Goal: Task Accomplishment & Management: Manage account settings

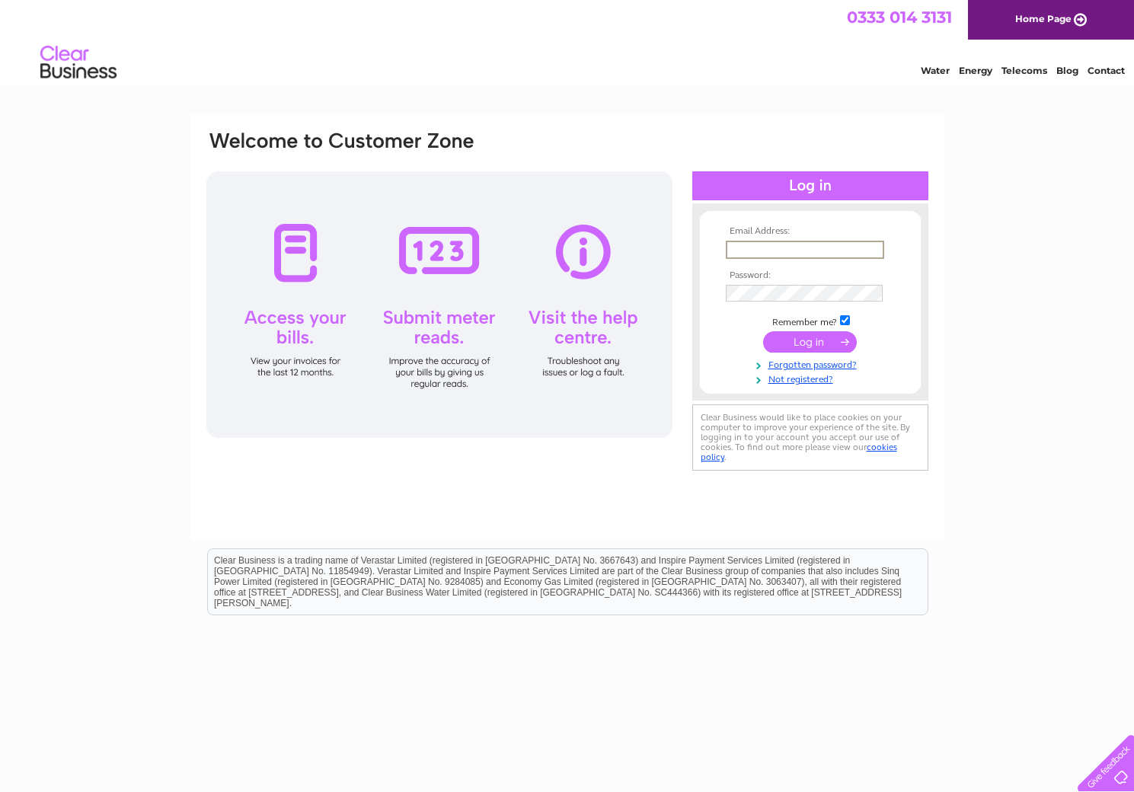
click at [726, 243] on input "text" at bounding box center [805, 250] width 158 height 18
type input "lorna@allowayuk.com"
click at [778, 345] on input "submit" at bounding box center [810, 340] width 94 height 21
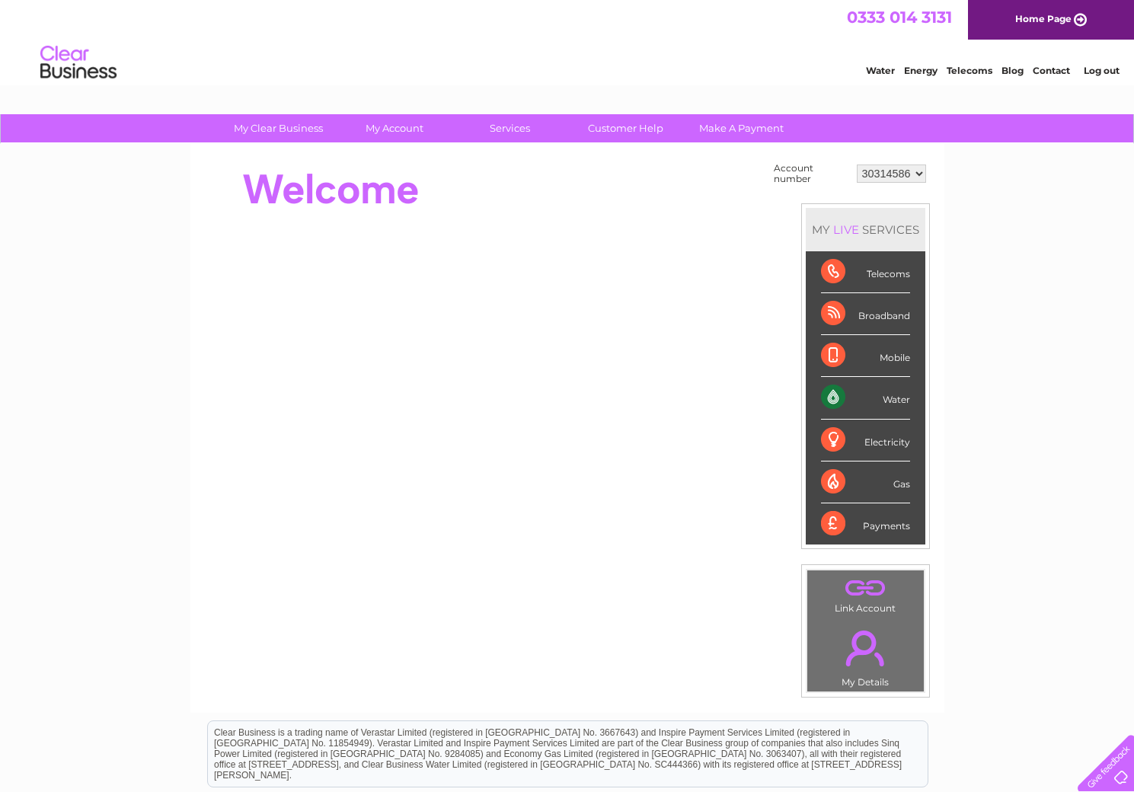
click at [837, 398] on div "Water" at bounding box center [865, 398] width 89 height 42
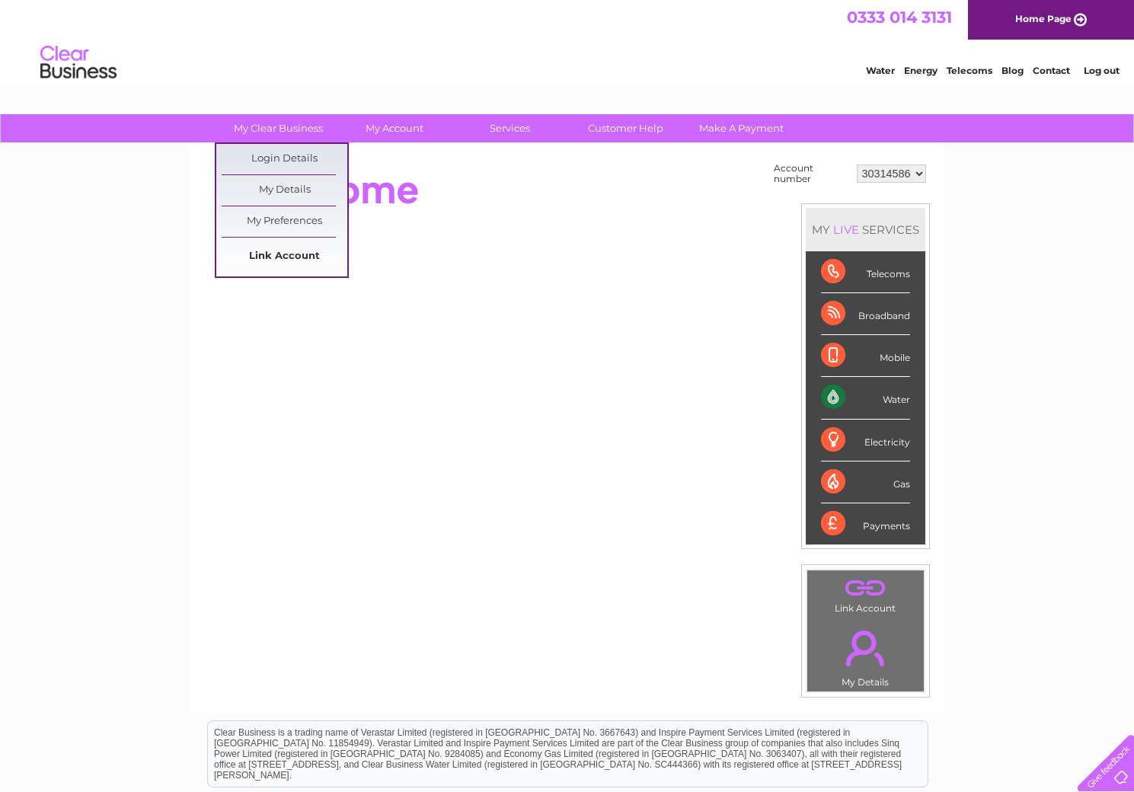
click at [276, 257] on link "Link Account" at bounding box center [285, 256] width 126 height 30
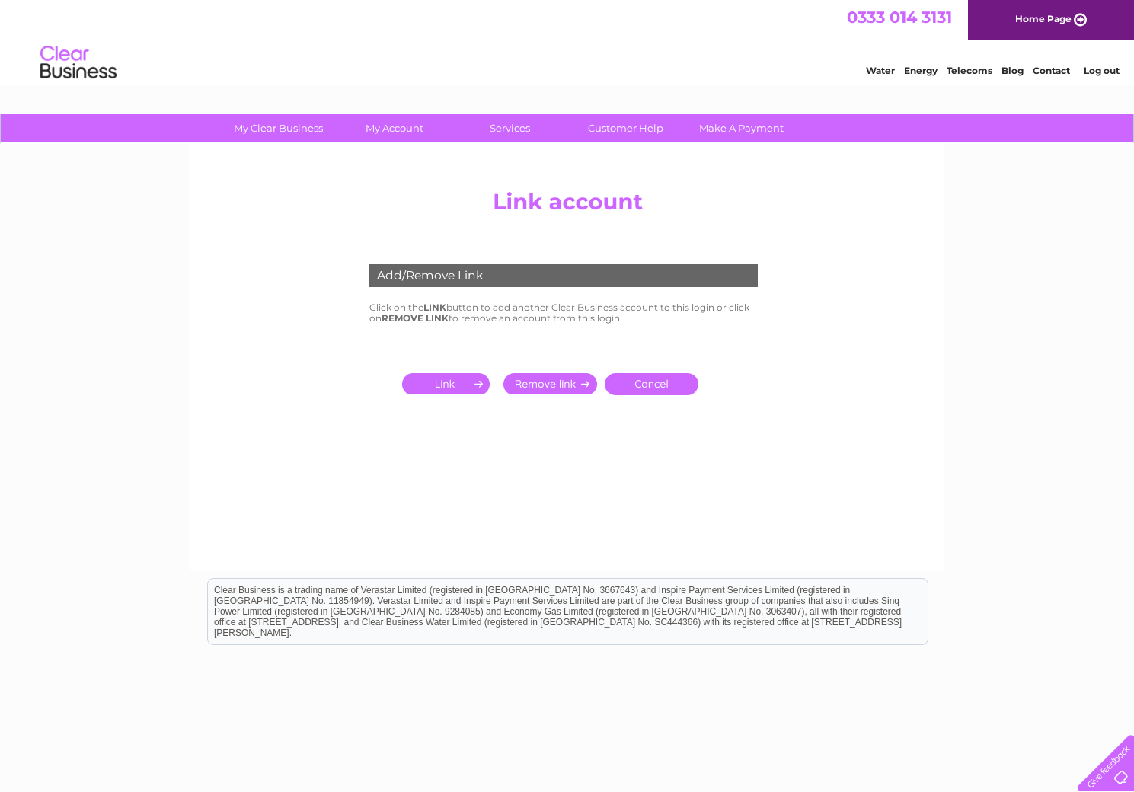
click at [436, 381] on input "submit" at bounding box center [449, 383] width 94 height 21
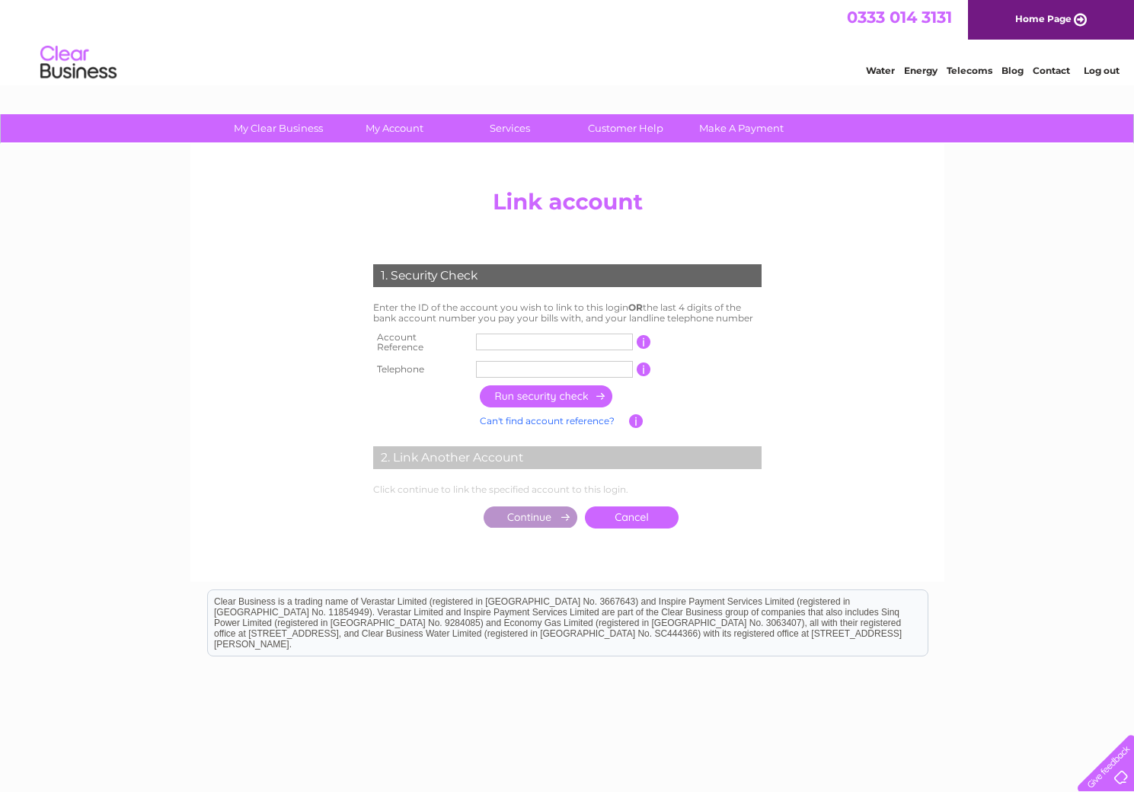
click at [501, 341] on input "text" at bounding box center [554, 341] width 157 height 17
click at [495, 343] on input "text" at bounding box center [554, 341] width 157 height 17
type input "30314588"
click at [504, 357] on td at bounding box center [554, 369] width 164 height 24
click at [505, 365] on input "text" at bounding box center [554, 369] width 157 height 17
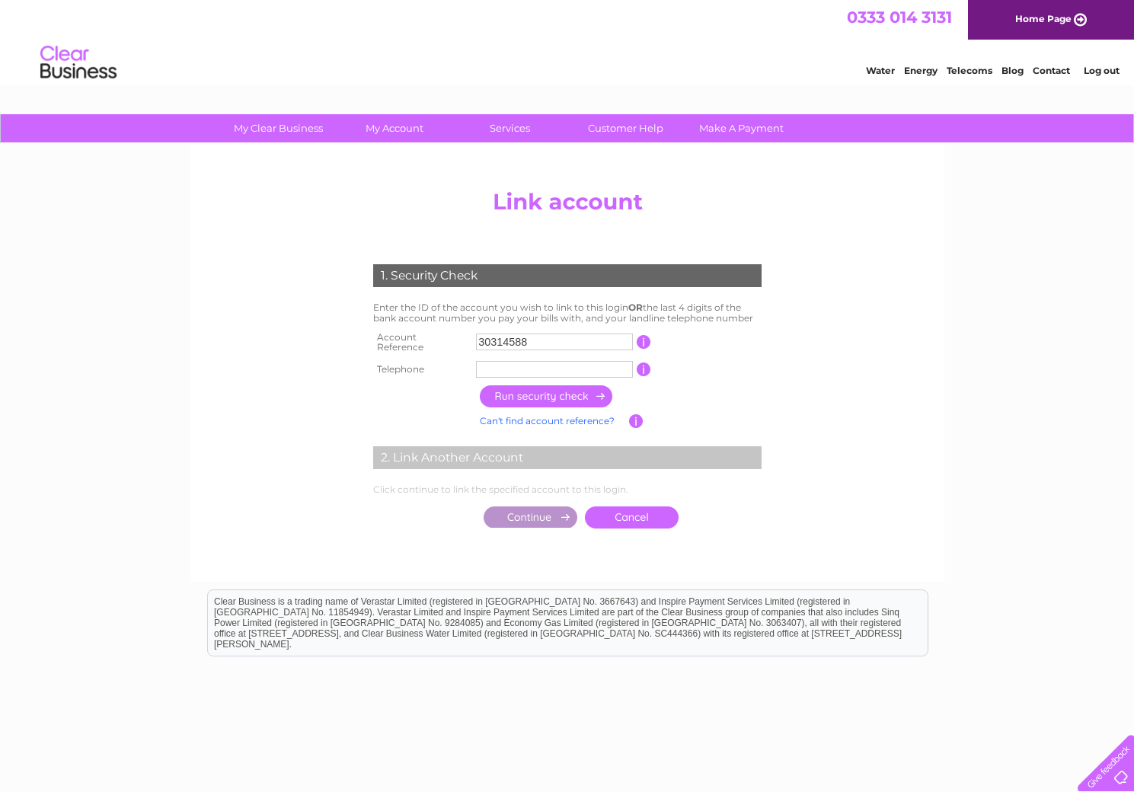
type input "07906452029"
click at [547, 391] on input "button" at bounding box center [547, 396] width 134 height 22
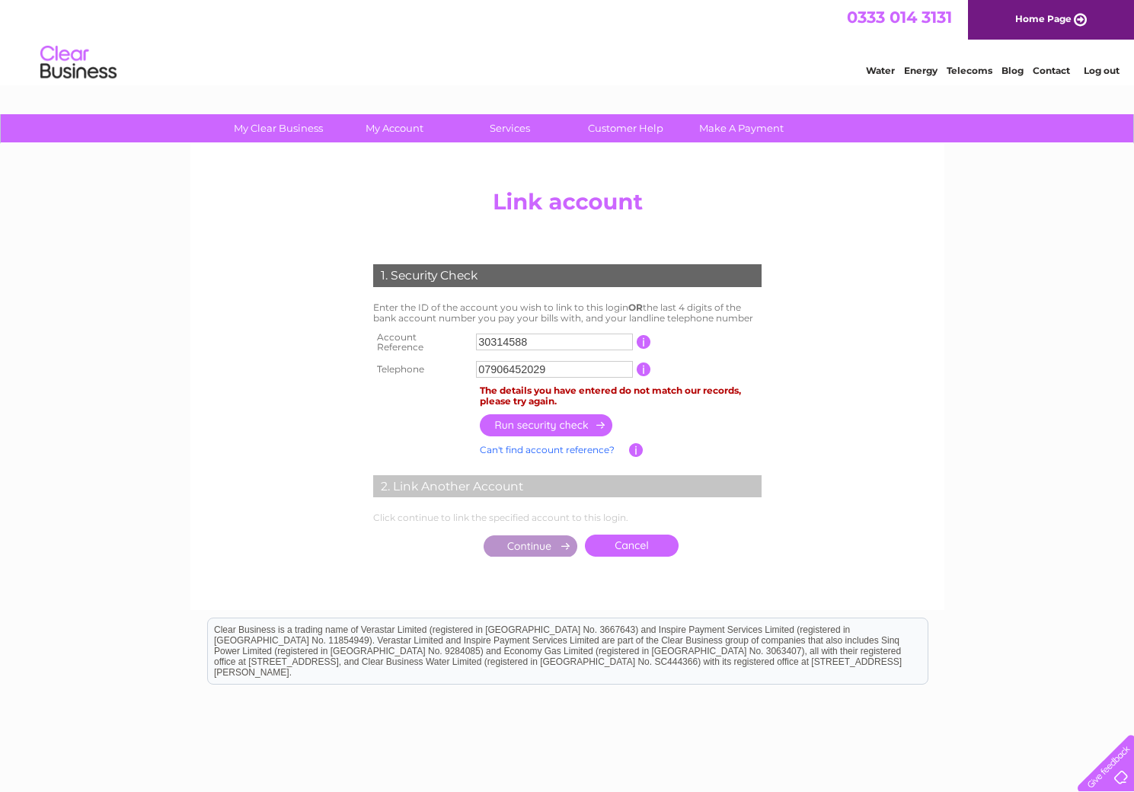
click at [503, 422] on input "button" at bounding box center [547, 425] width 134 height 22
click at [637, 443] on input "button" at bounding box center [636, 450] width 14 height 14
click at [553, 444] on link "Can't find account reference?" at bounding box center [547, 449] width 135 height 11
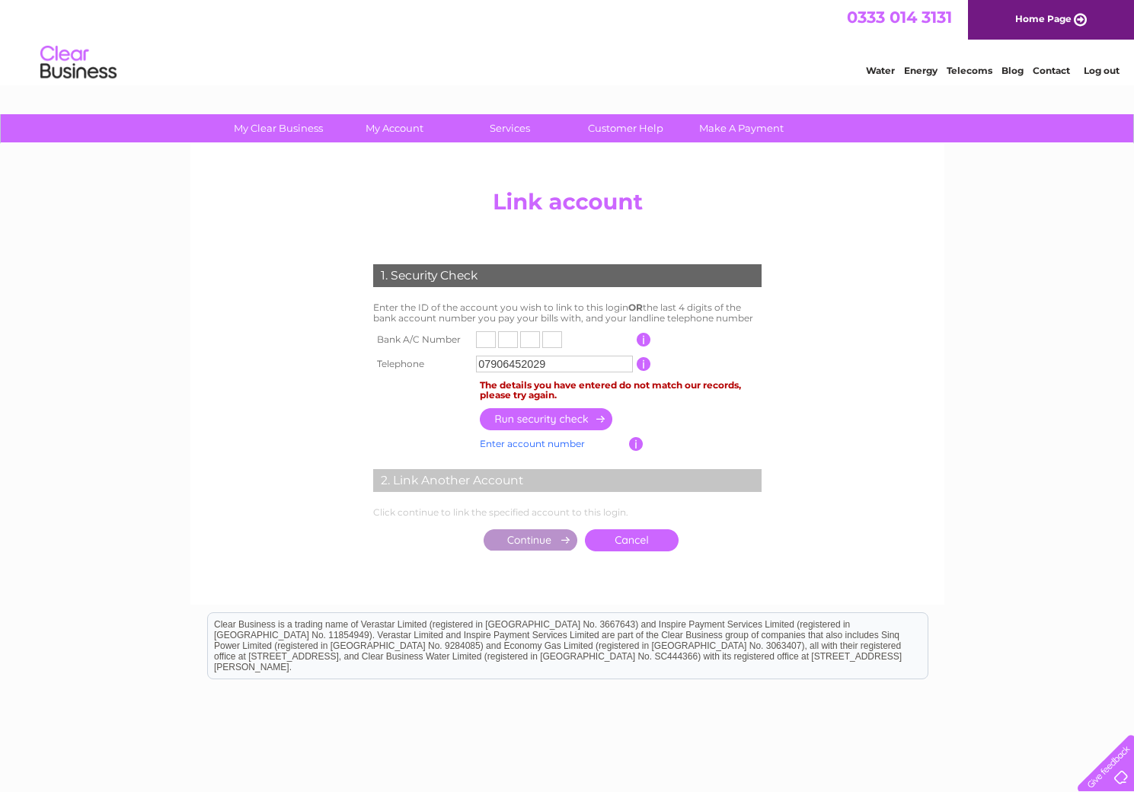
click at [634, 442] on input "button" at bounding box center [636, 444] width 14 height 14
click at [564, 413] on input "button" at bounding box center [547, 419] width 134 height 22
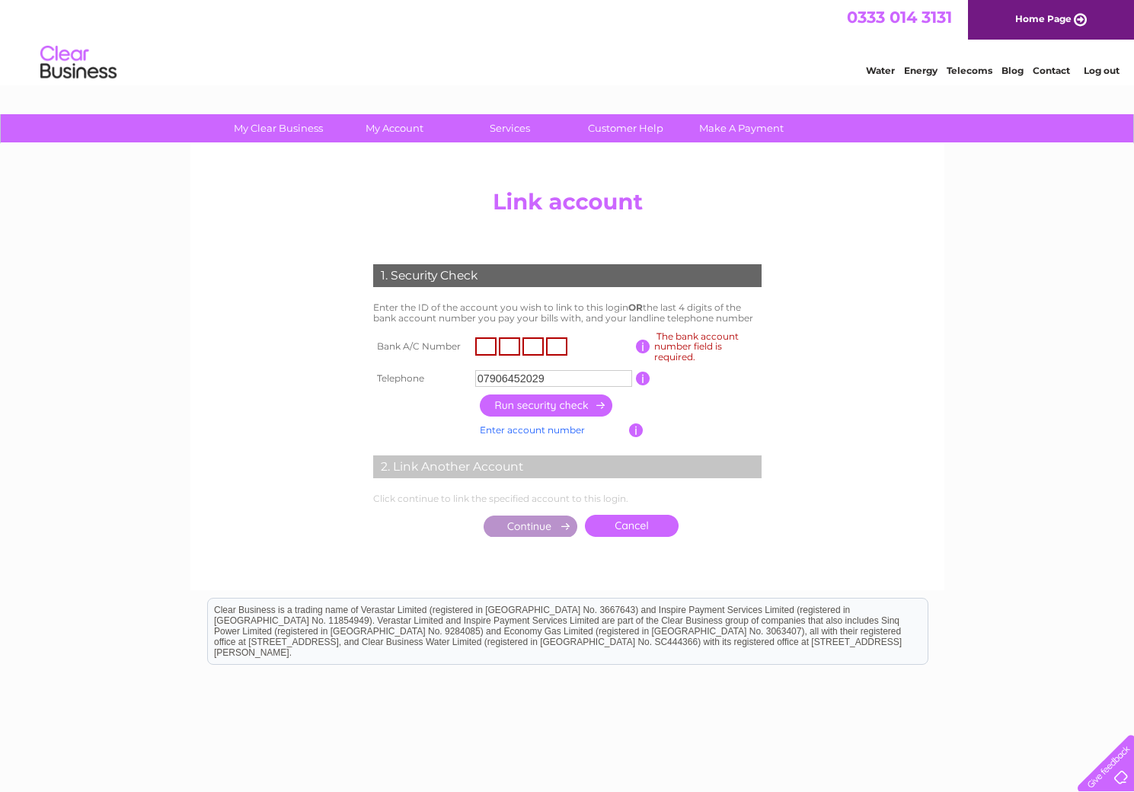
click at [1102, 65] on link "Log out" at bounding box center [1101, 70] width 36 height 11
